Goal: Information Seeking & Learning: Learn about a topic

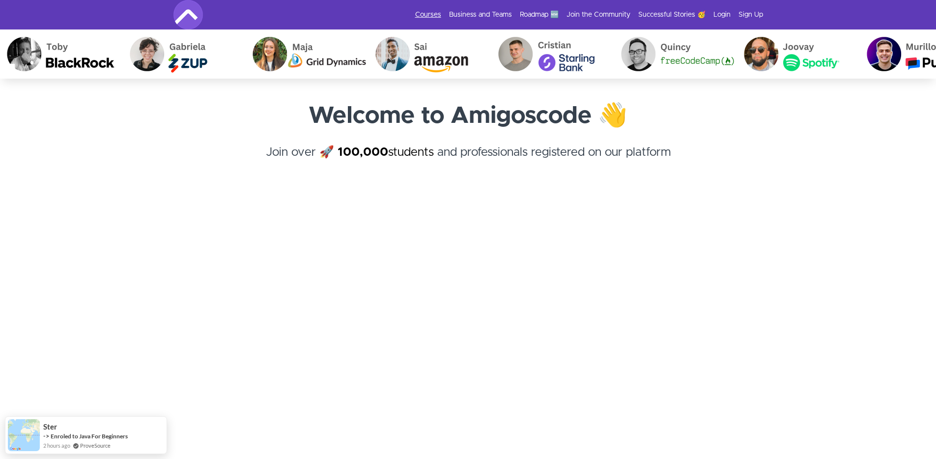
click at [433, 10] on link "Courses" at bounding box center [428, 15] width 26 height 10
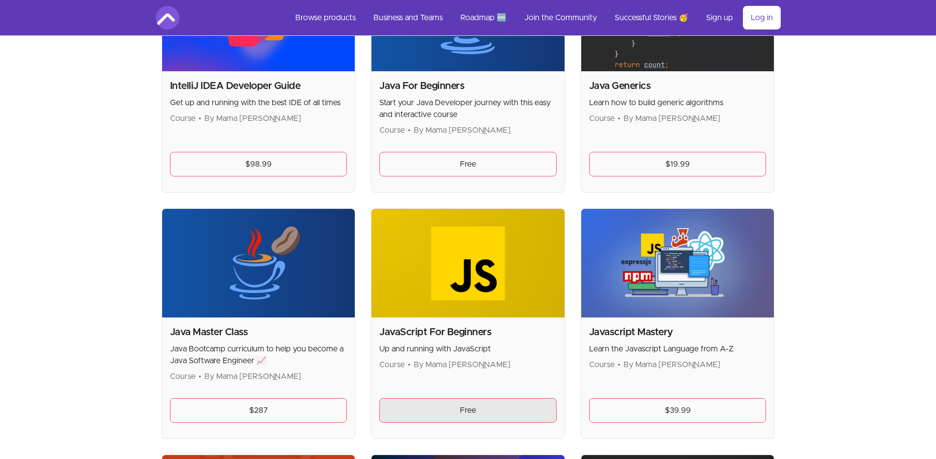
scroll to position [1030, 0]
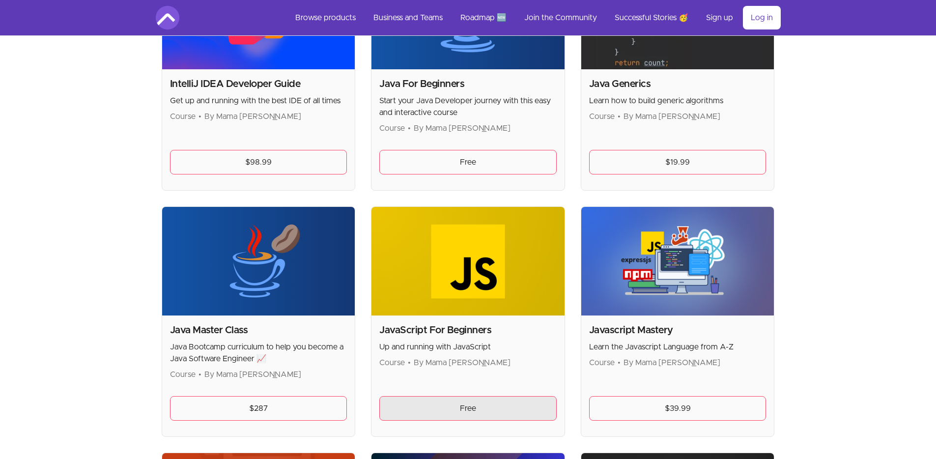
click at [468, 412] on link "Free" at bounding box center [467, 408] width 177 height 25
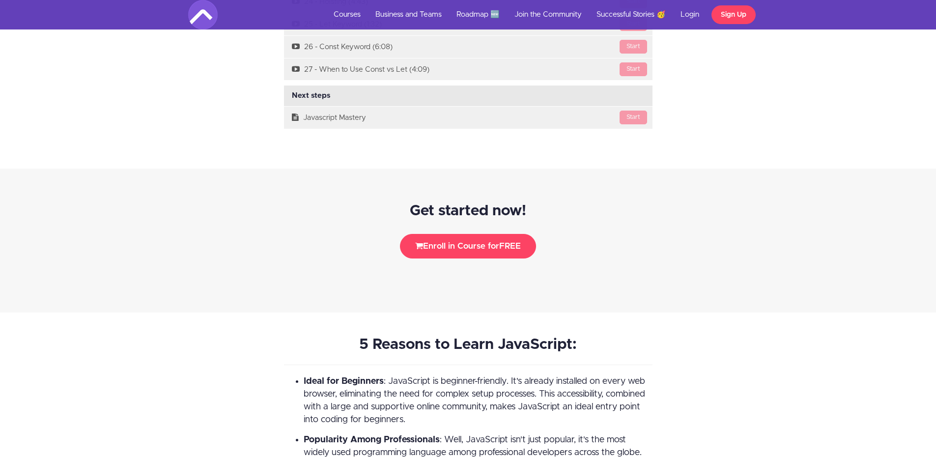
scroll to position [1896, 0]
